Goal: Information Seeking & Learning: Learn about a topic

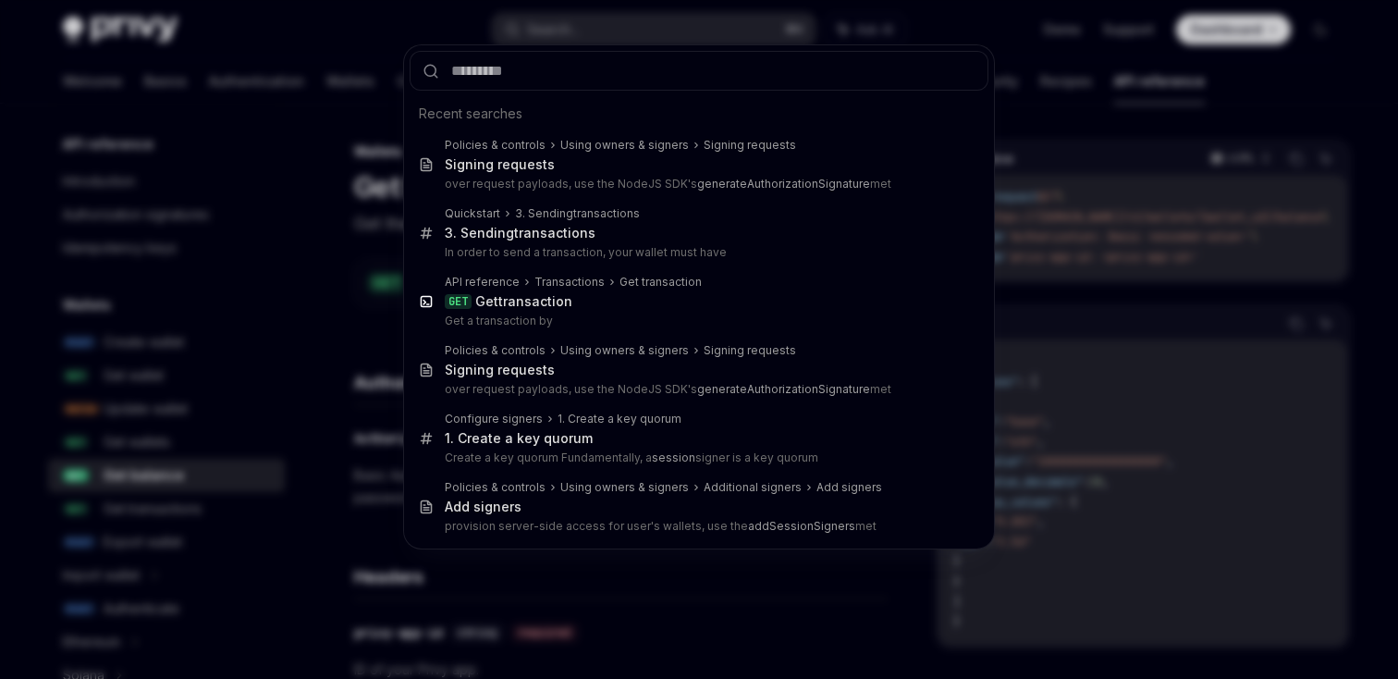
scroll to position [124, 0]
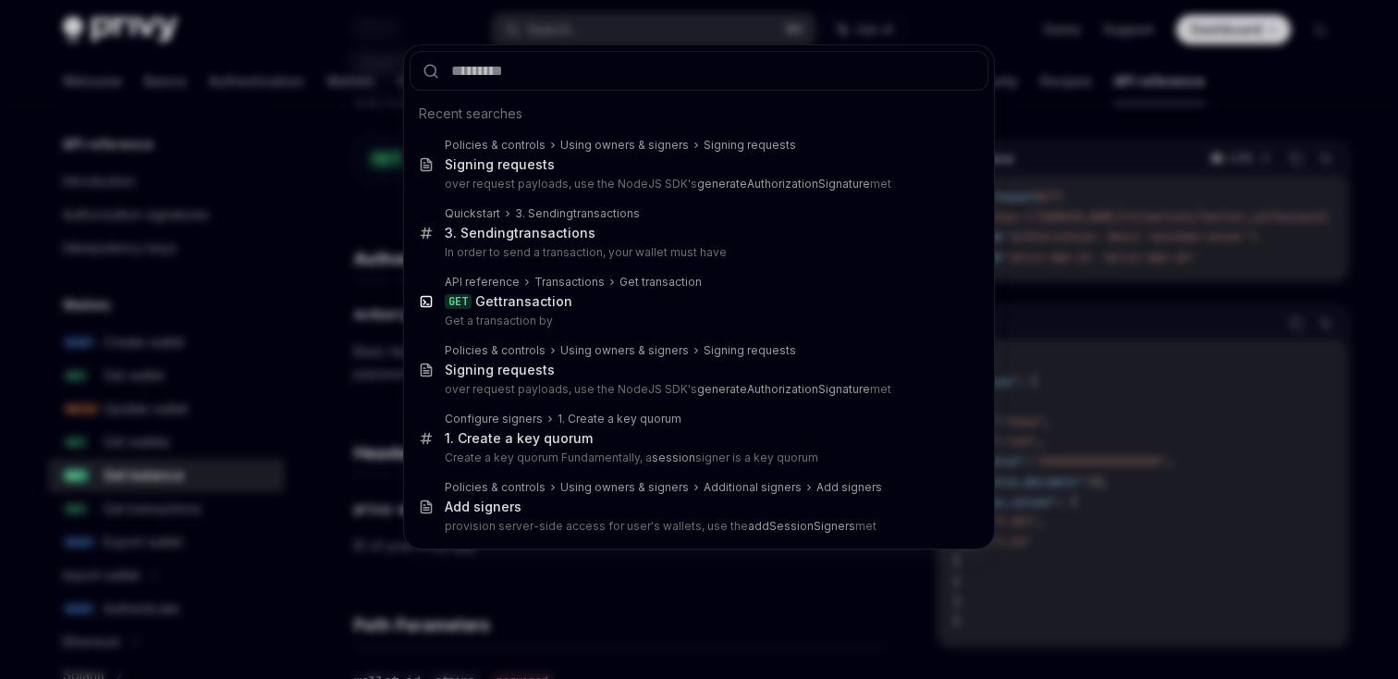
type input "*"
type textarea "*"
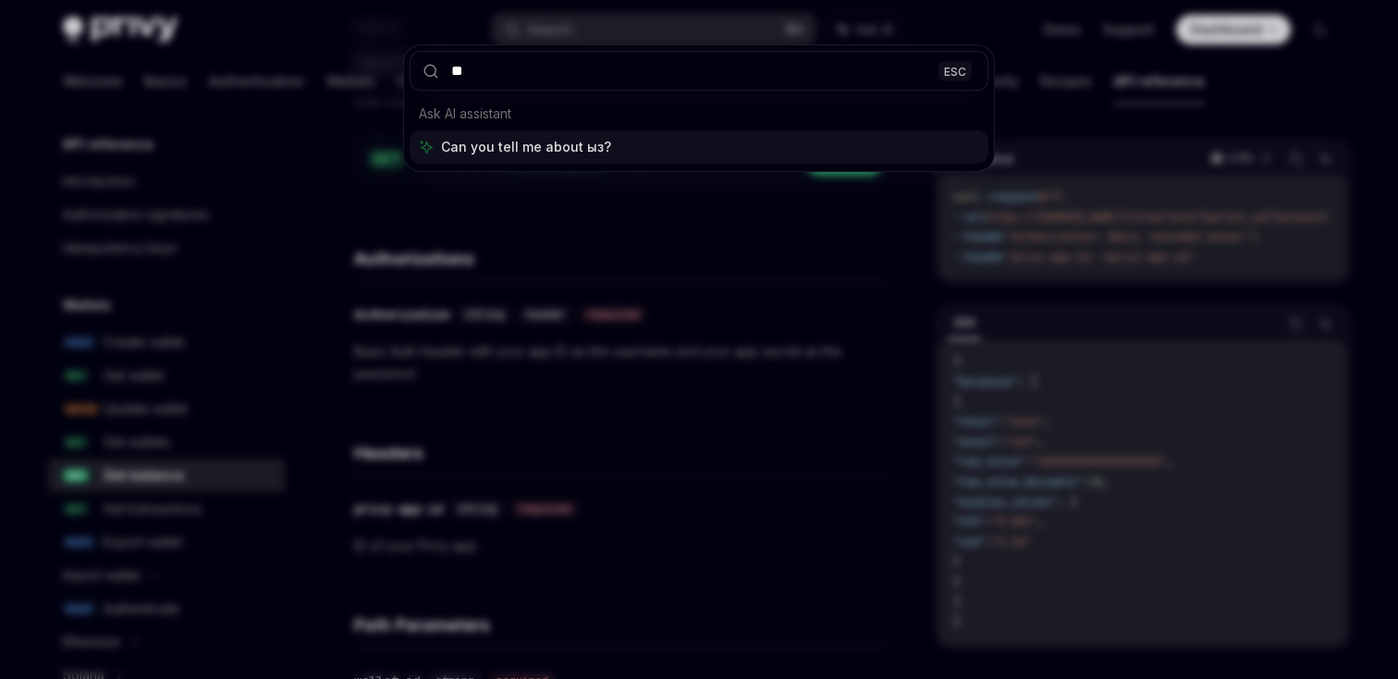
type input "*"
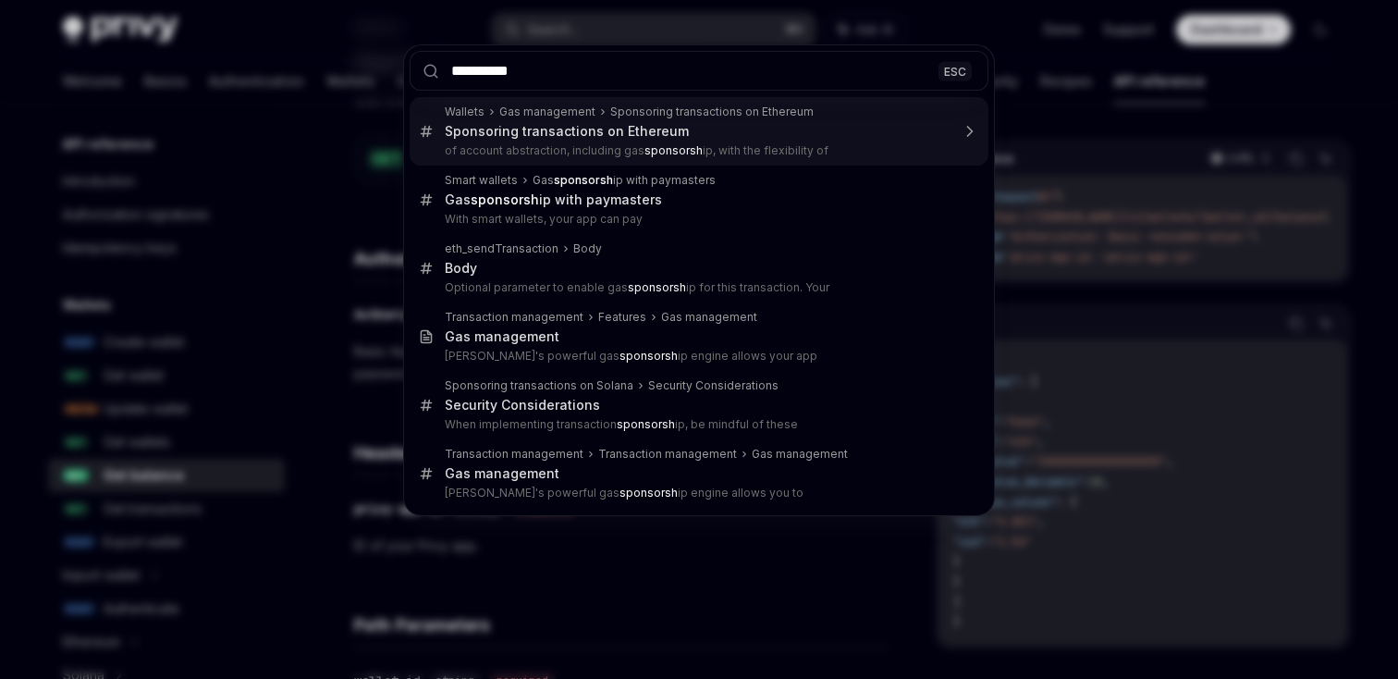
type input "**********"
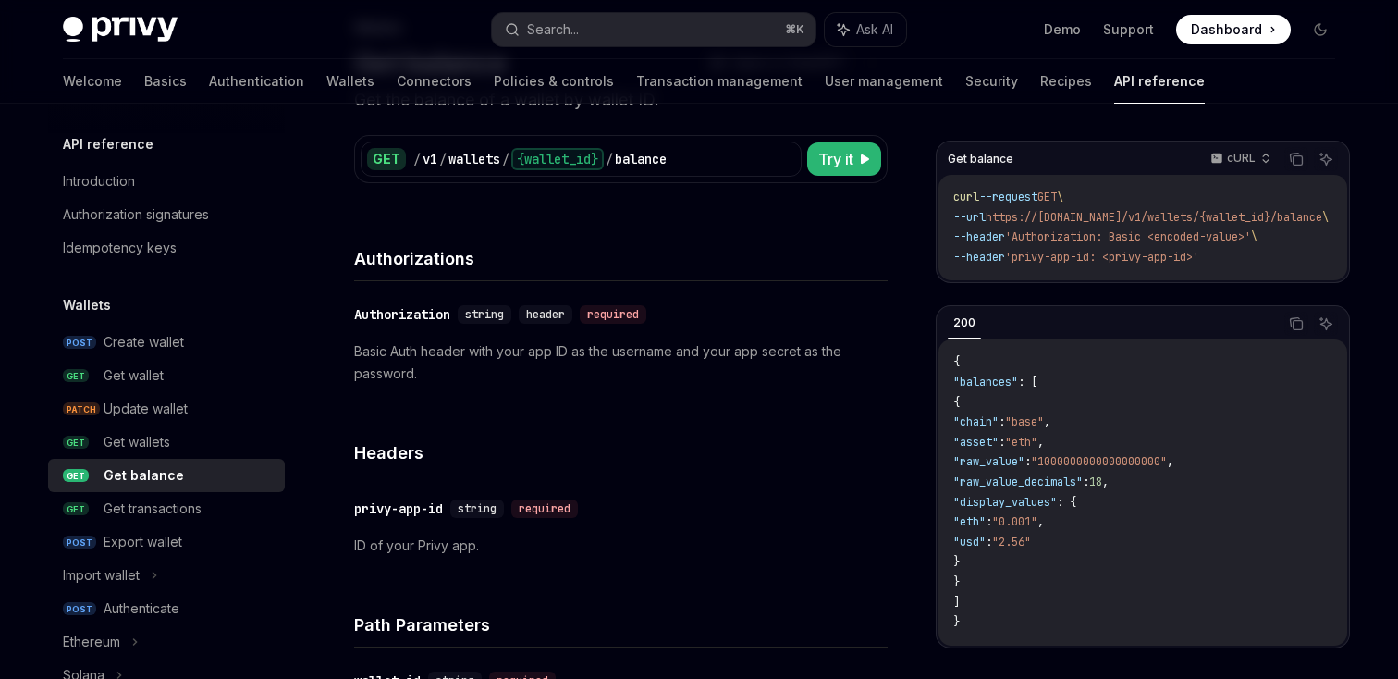
scroll to position [921, 0]
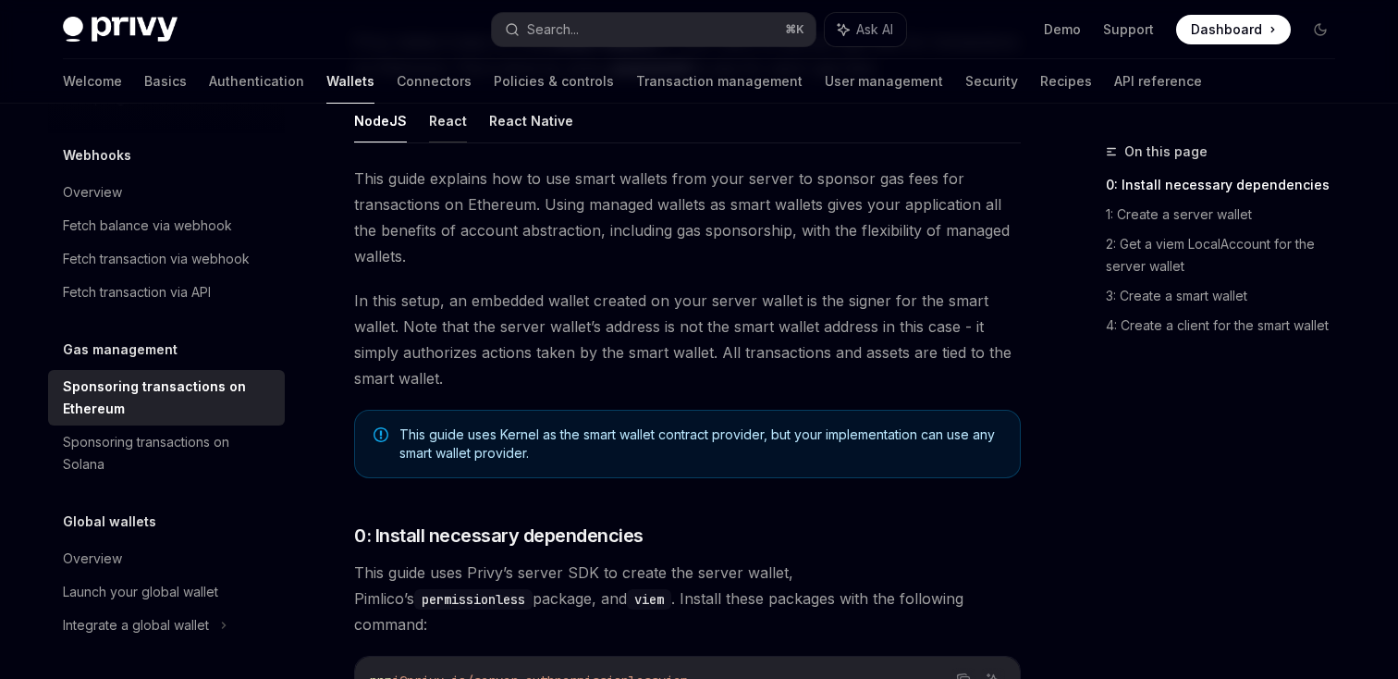
click at [454, 129] on button "React" at bounding box center [448, 120] width 38 height 43
type textarea "*"
